Goal: Communication & Community: Answer question/provide support

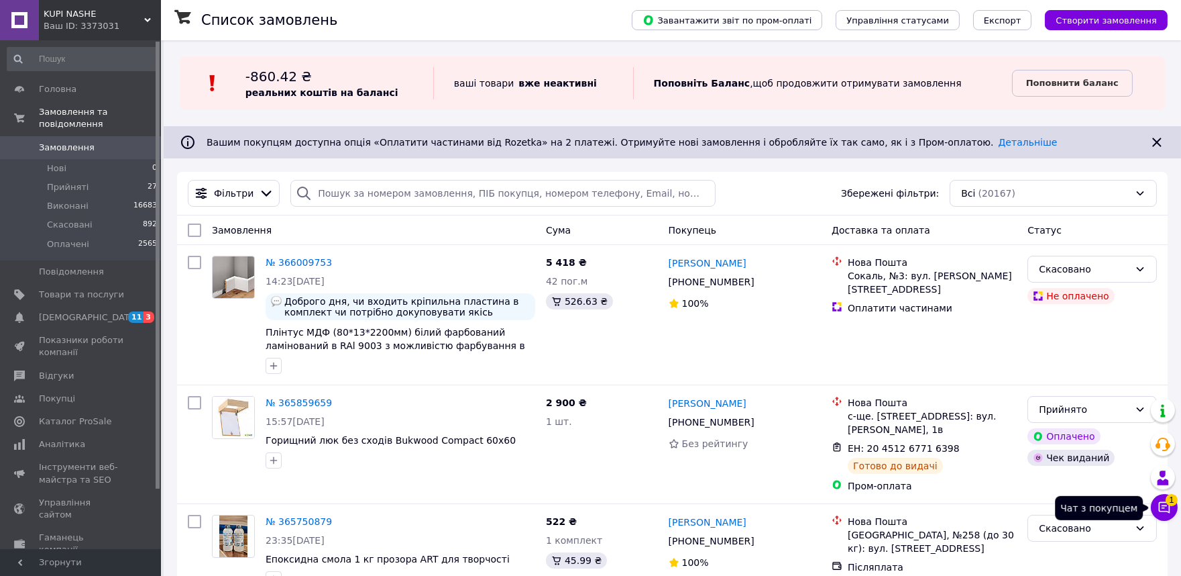
click at [1168, 506] on icon at bounding box center [1164, 506] width 13 height 13
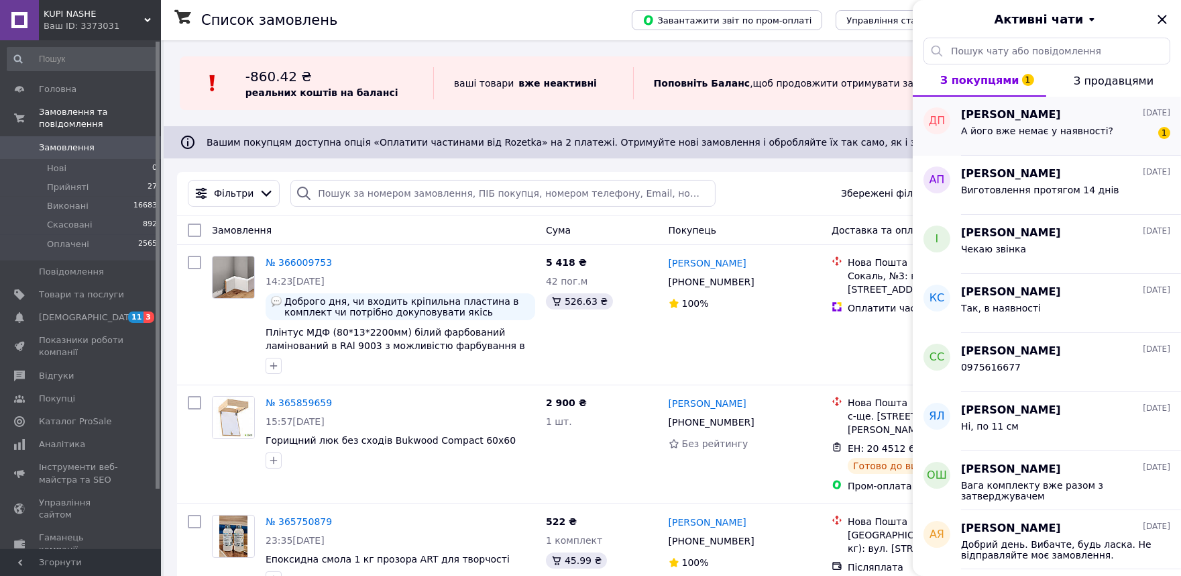
click at [1040, 136] on div "А його вже немає у наявності?" at bounding box center [1037, 134] width 152 height 19
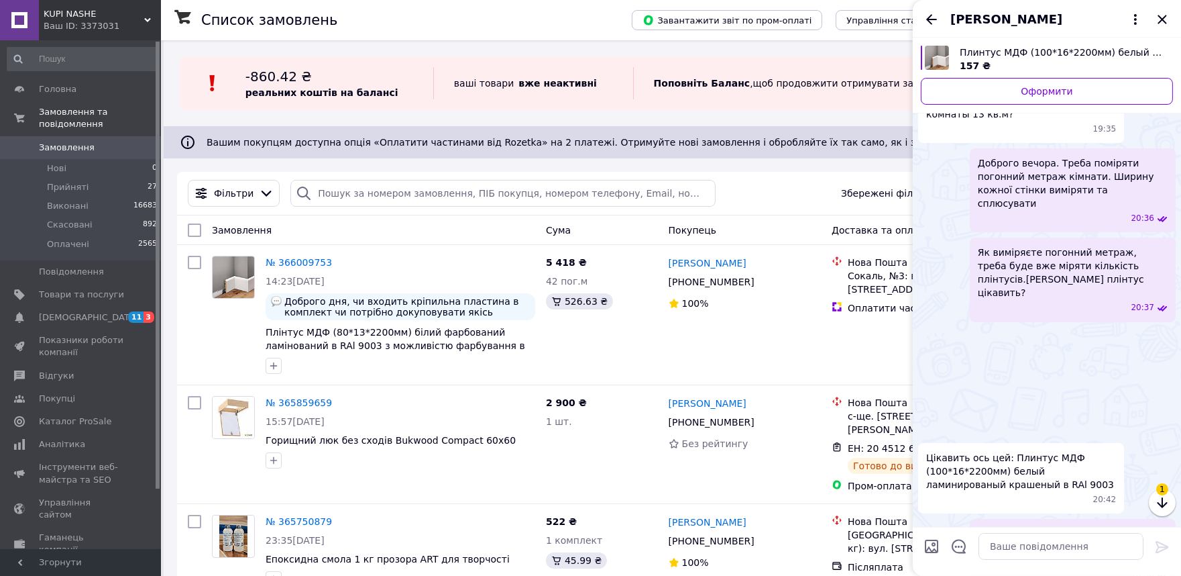
scroll to position [886, 0]
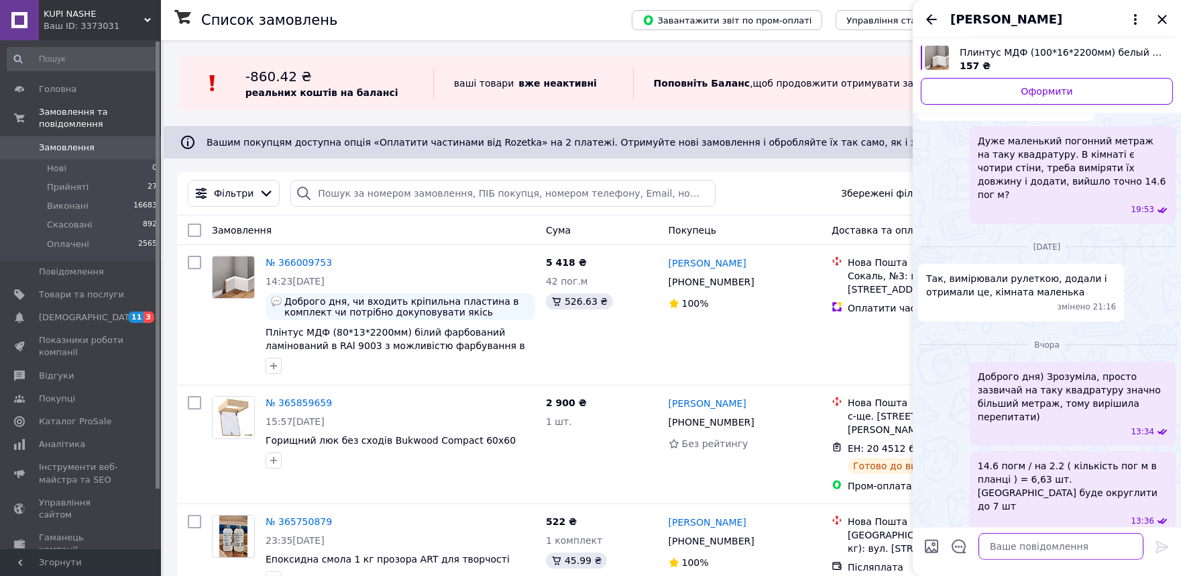
drag, startPoint x: 1033, startPoint y: 212, endPoint x: 1065, endPoint y: 544, distance: 333.6
click at [1065, 544] on textarea at bounding box center [1061, 546] width 165 height 27
type textarea """
drag, startPoint x: 1063, startPoint y: 524, endPoint x: 1057, endPoint y: 542, distance: 19.3
click at [1057, 542] on textarea """ at bounding box center [1048, 546] width 192 height 27
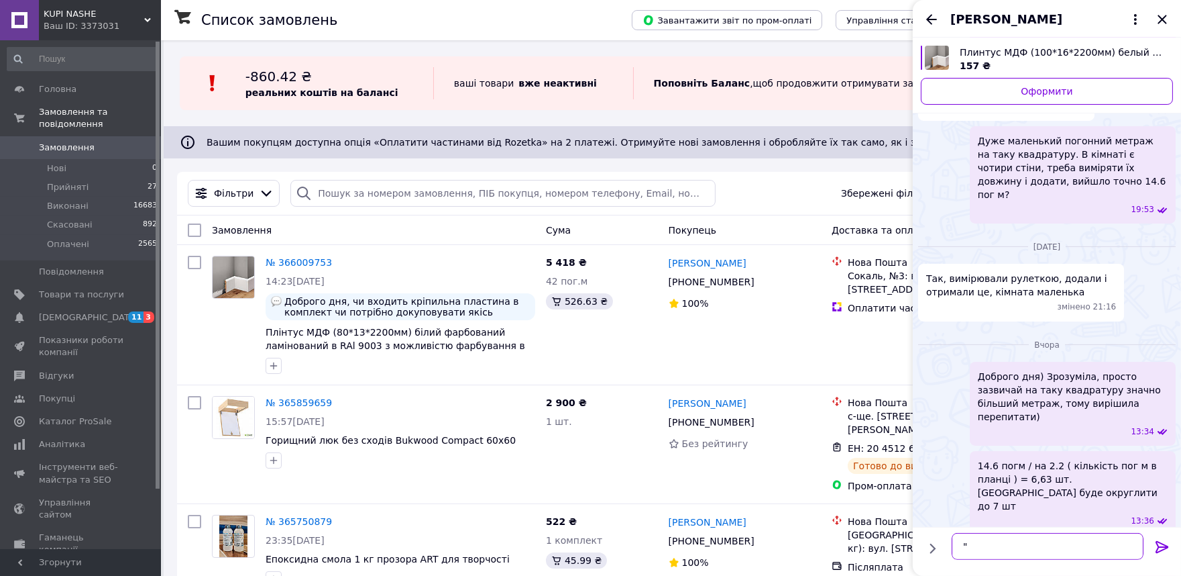
drag, startPoint x: 1057, startPoint y: 542, endPoint x: 1095, endPoint y: 548, distance: 39.4
click at [1095, 548] on textarea """ at bounding box center [1048, 546] width 192 height 27
drag, startPoint x: 1098, startPoint y: 548, endPoint x: 1122, endPoint y: 555, distance: 24.4
drag, startPoint x: 1121, startPoint y: 553, endPoint x: 1148, endPoint y: 490, distance: 69.4
drag, startPoint x: 1148, startPoint y: 490, endPoint x: 1122, endPoint y: 512, distance: 34.3
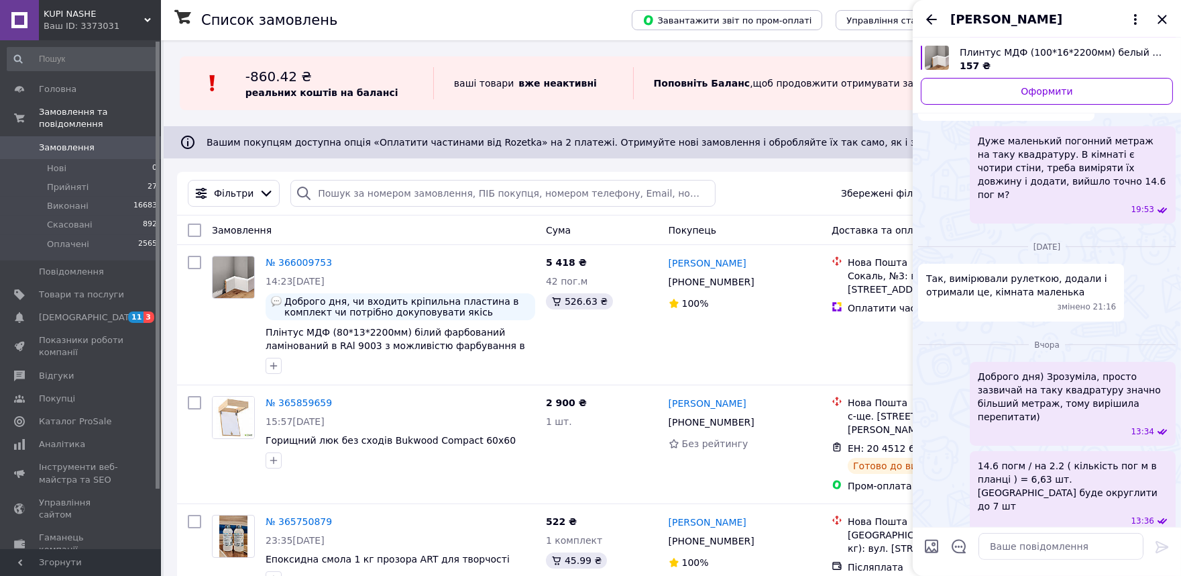
click at [1051, 551] on textarea at bounding box center [1061, 546] width 165 height 27
drag, startPoint x: 1051, startPoint y: 551, endPoint x: 1138, endPoint y: 428, distance: 150.7
drag, startPoint x: 1138, startPoint y: 428, endPoint x: 1033, endPoint y: 553, distance: 163.4
click at [1033, 553] on textarea "Є" at bounding box center [1048, 546] width 192 height 27
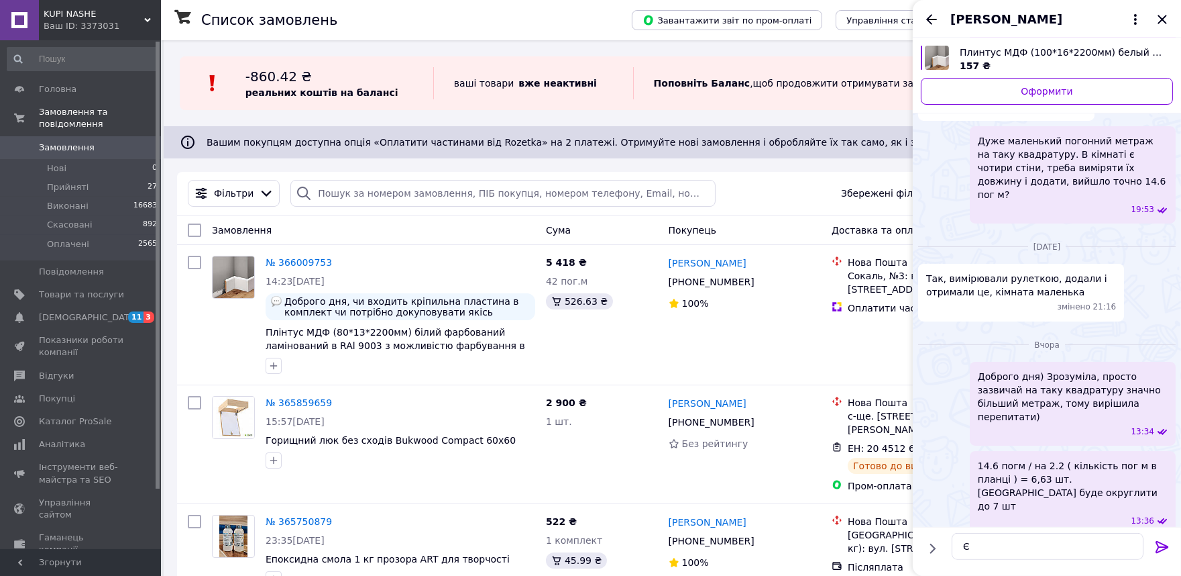
drag, startPoint x: 1033, startPoint y: 552, endPoint x: 1137, endPoint y: 256, distance: 313.6
click at [1137, 256] on div "[DATE] Так, вимірювали рулеткою, додали і отримали це, кімната маленька змінено…" at bounding box center [1047, 277] width 268 height 97
click at [998, 545] on textarea "Є" at bounding box center [1048, 546] width 192 height 27
type textarea "Є, [PERSON_NAME] в наявності"
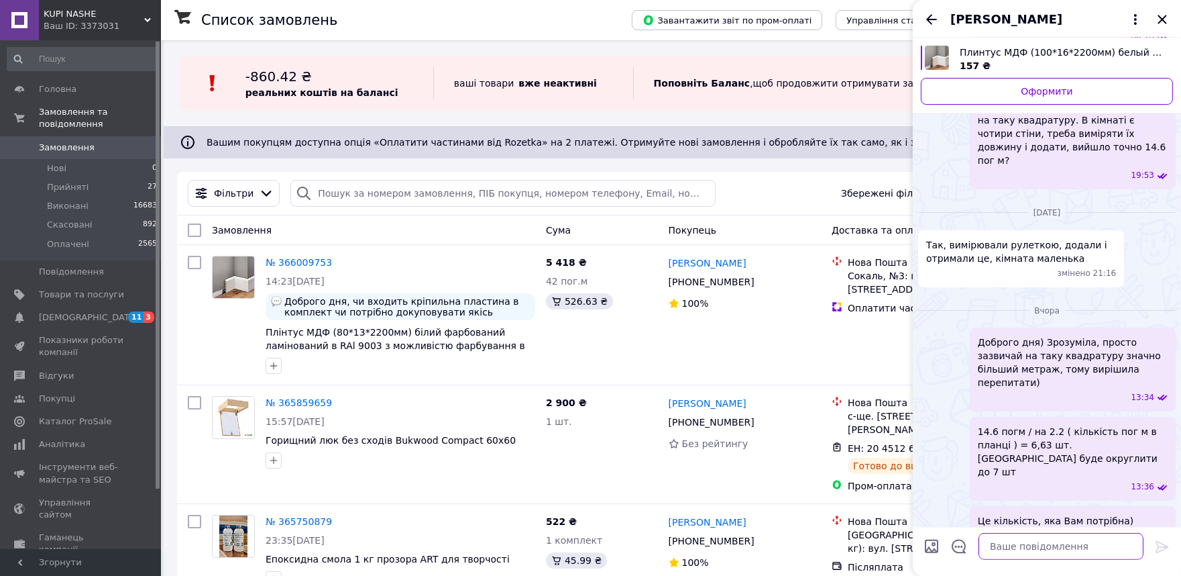
scroll to position [898, 0]
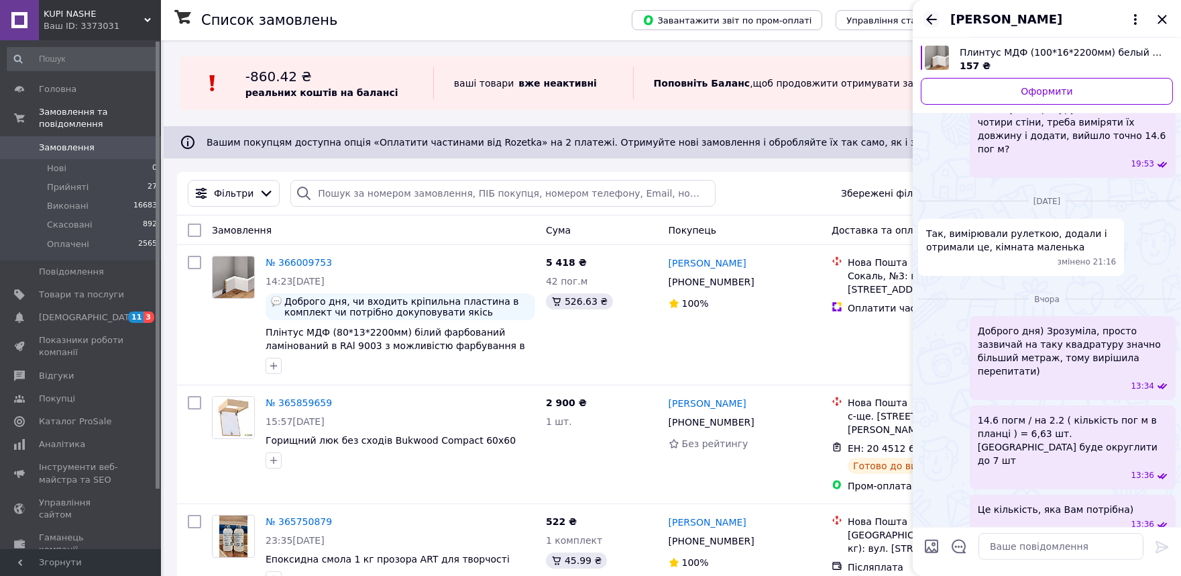
click at [934, 13] on icon "Назад" at bounding box center [932, 19] width 16 height 16
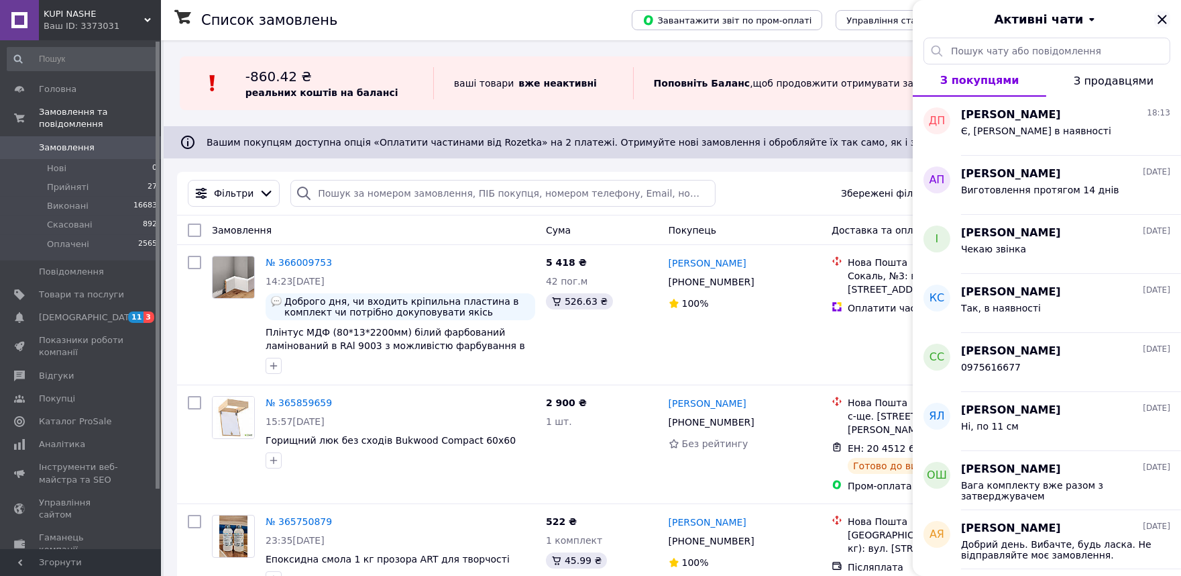
click at [1158, 21] on icon "Закрити" at bounding box center [1163, 19] width 16 height 16
